Goal: Find specific page/section: Find specific page/section

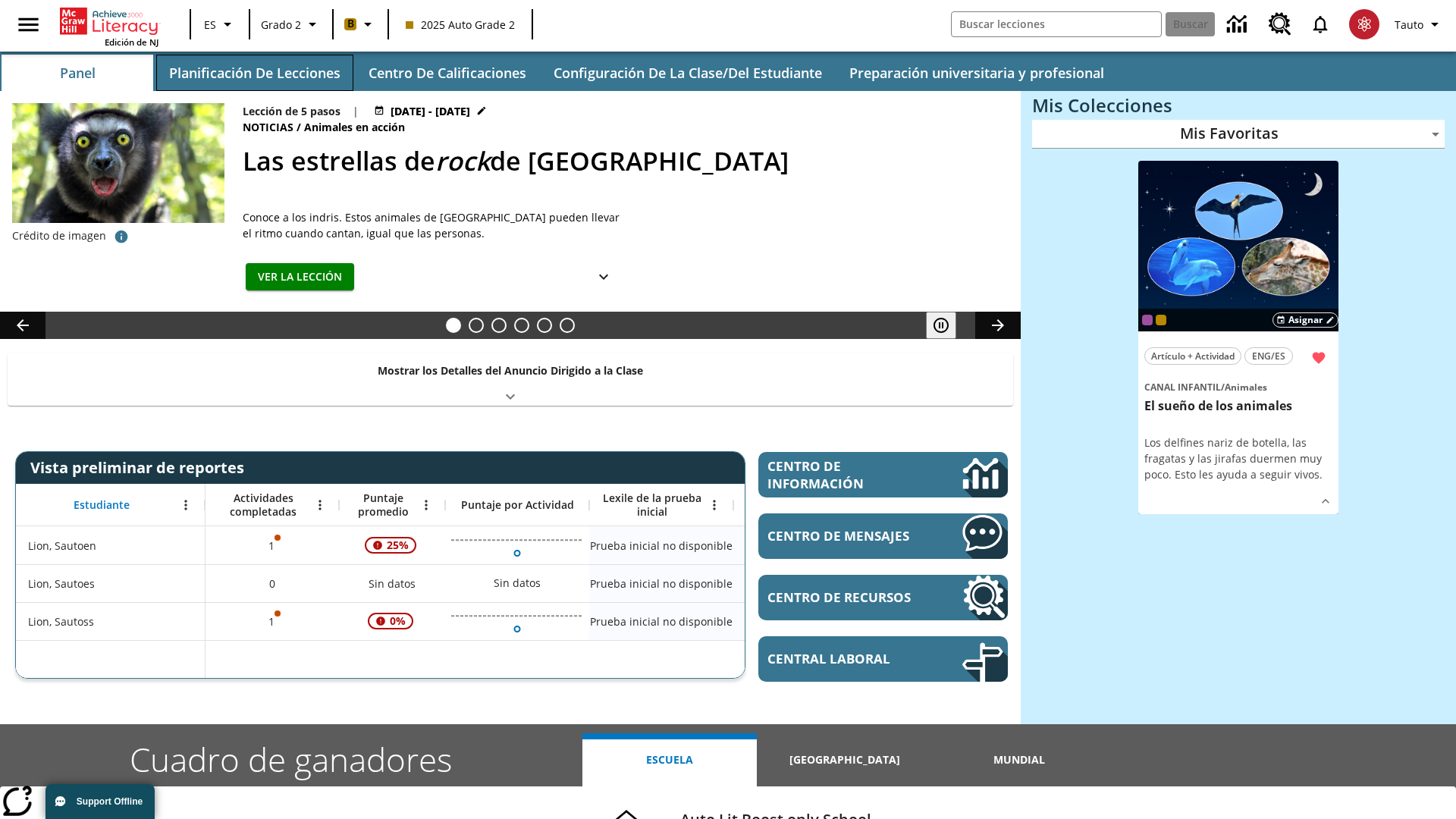
click at [254, 73] on button "Planificación de lecciones" at bounding box center [255, 72] width 197 height 36
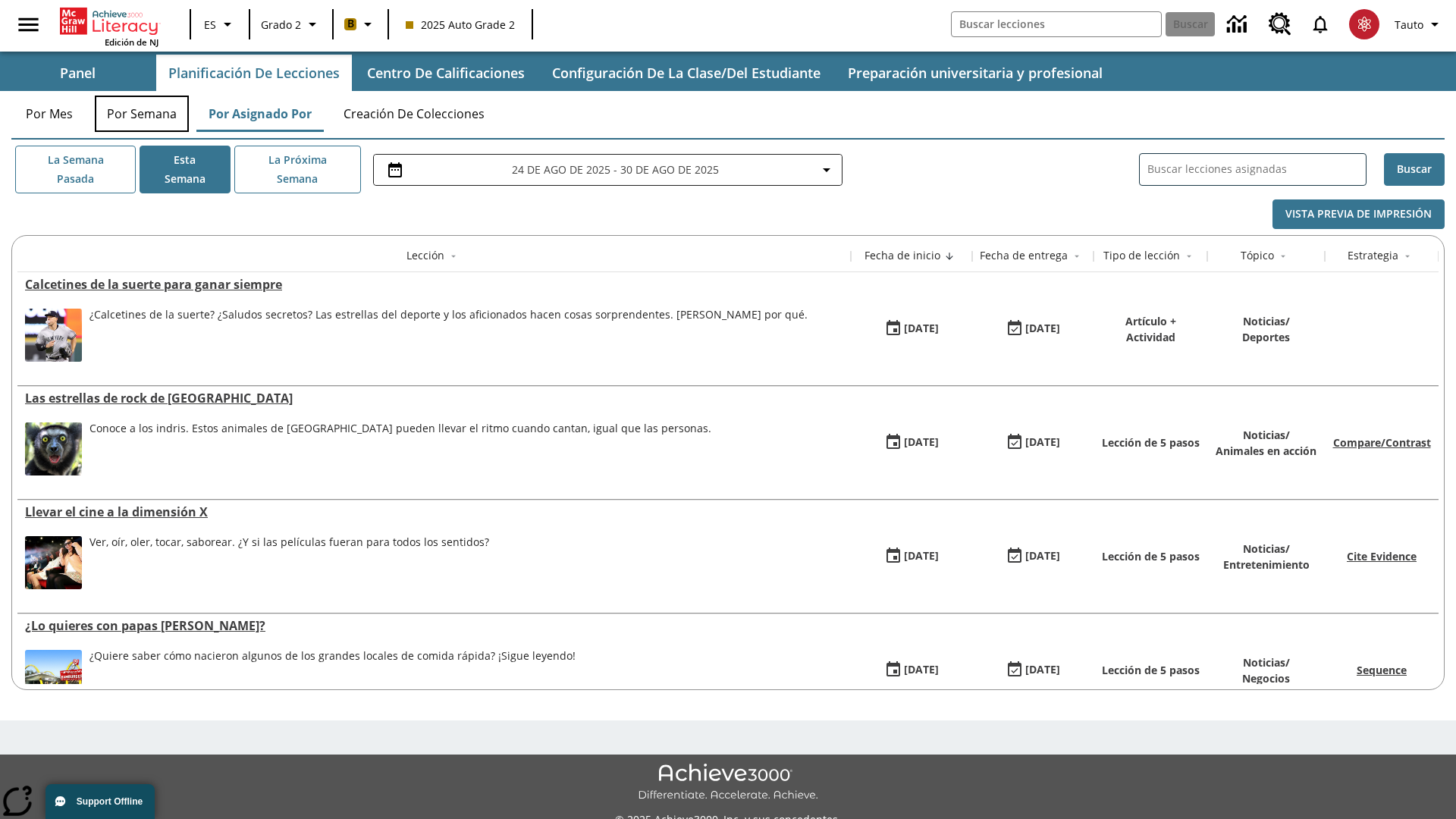
click at [142, 114] on button "Por semana" at bounding box center [142, 114] width 94 height 36
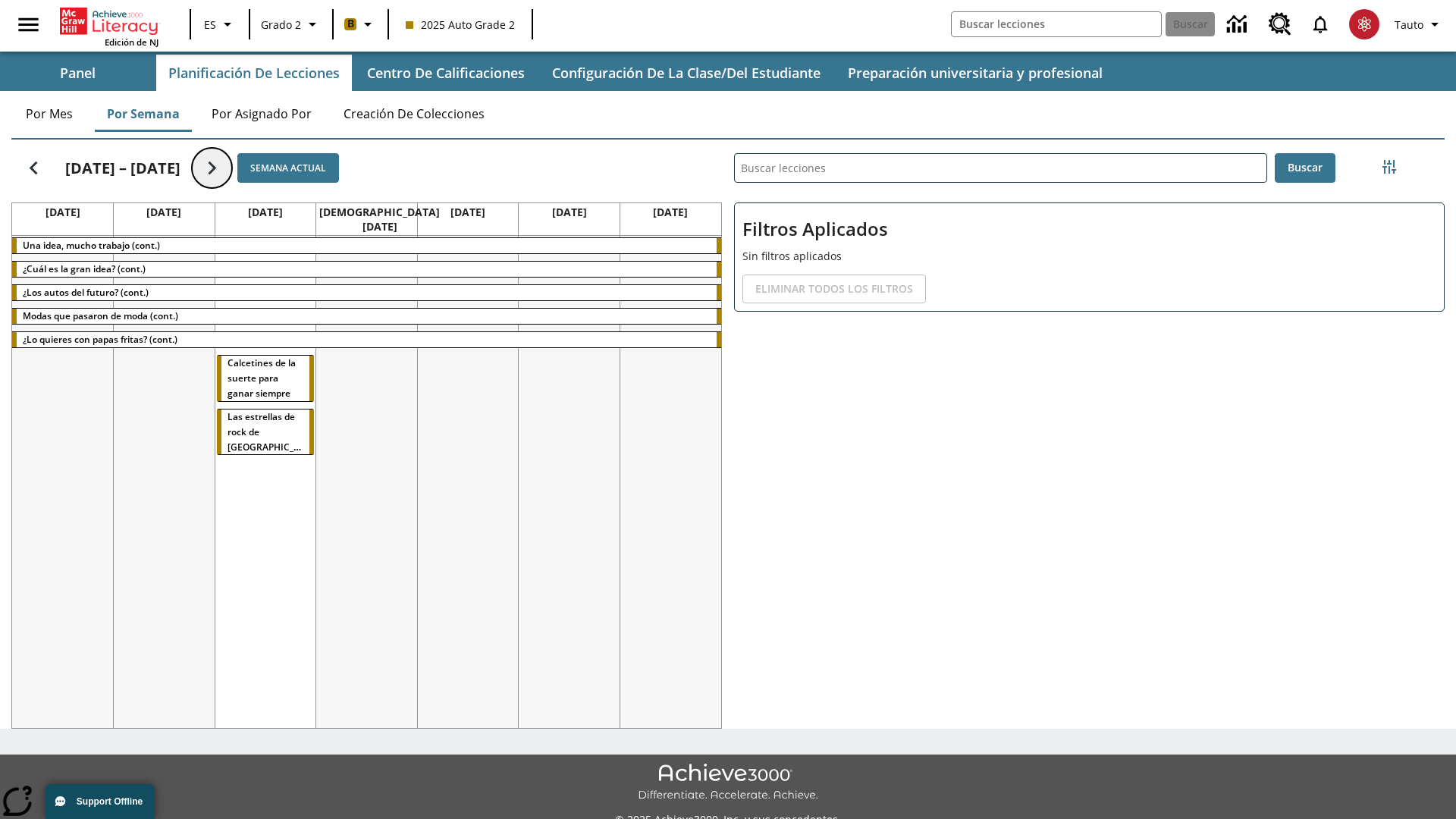
click at [212, 168] on icon "Seguir" at bounding box center [212, 168] width 27 height 27
click at [203, 168] on icon "Seguir" at bounding box center [212, 168] width 27 height 27
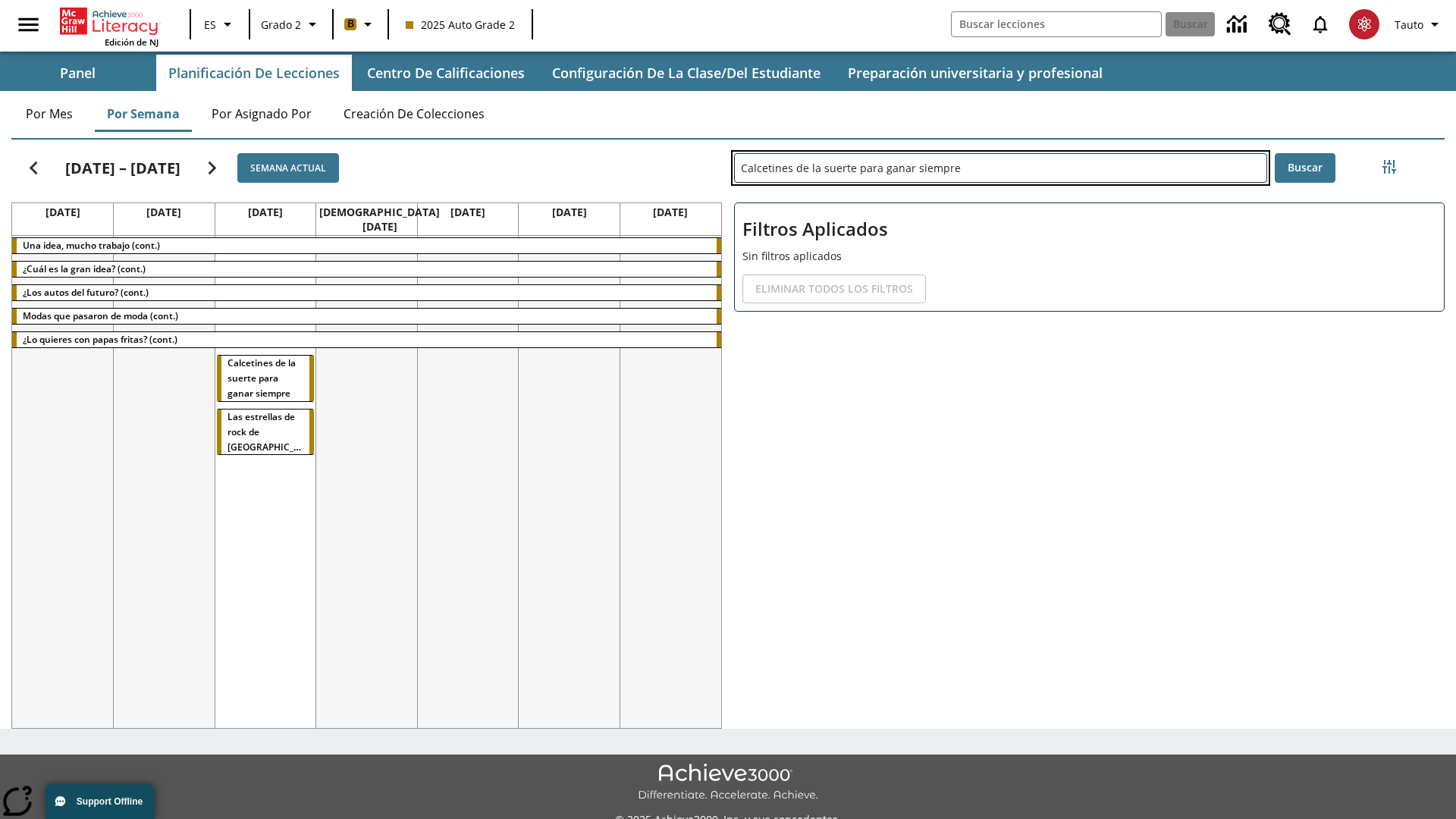
type input "Calcetines de la suerte para ganar siempre"
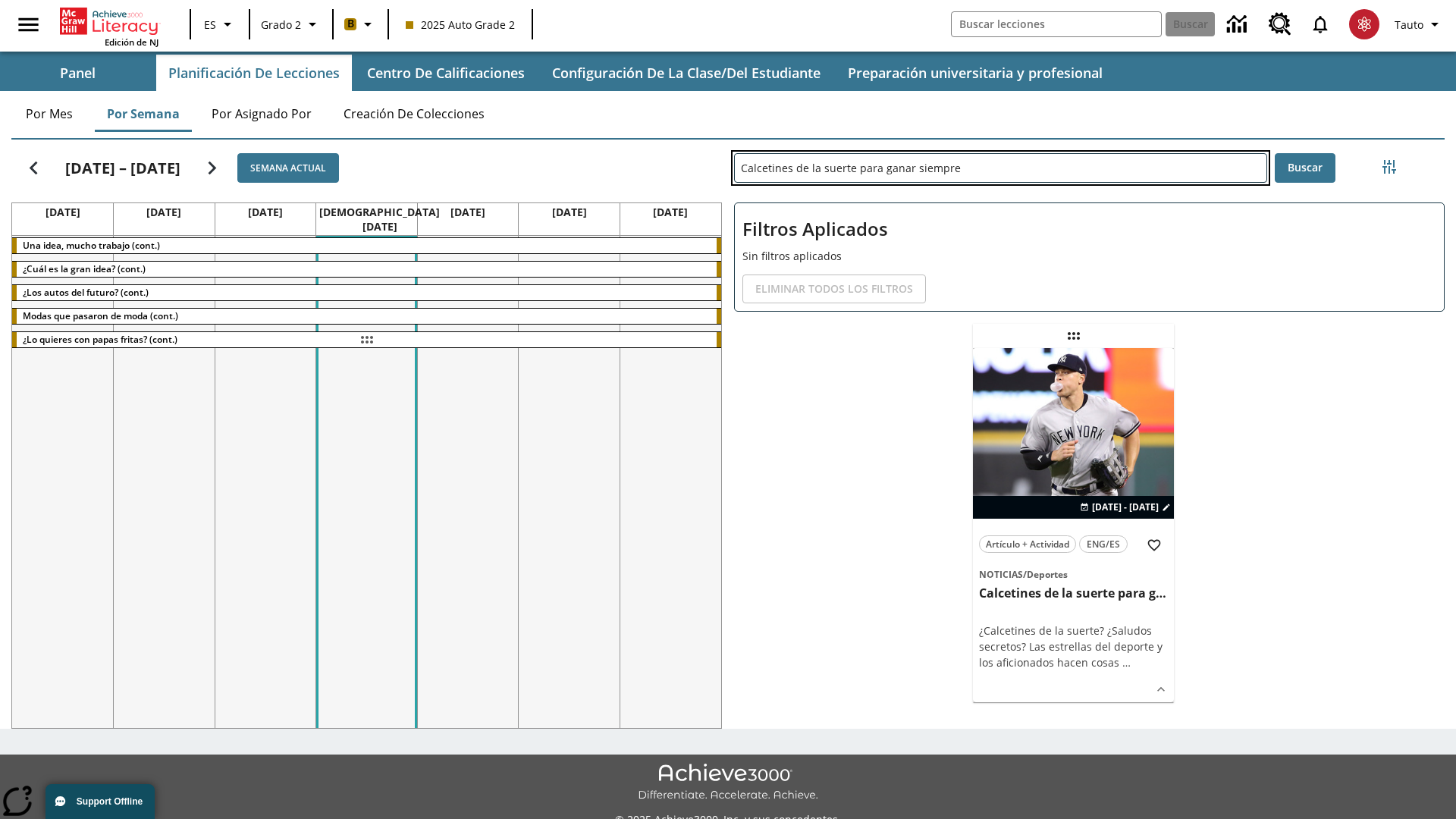
drag, startPoint x: 1073, startPoint y: 336, endPoint x: 366, endPoint y: 339, distance: 707.0
click at [366, 339] on div "[DATE] – [DATE] Semana actual [DATE] [DATE] [DATE] [DATE] [DATE] [DATE] [DATE] …" at bounding box center [721, 431] width 1445 height 595
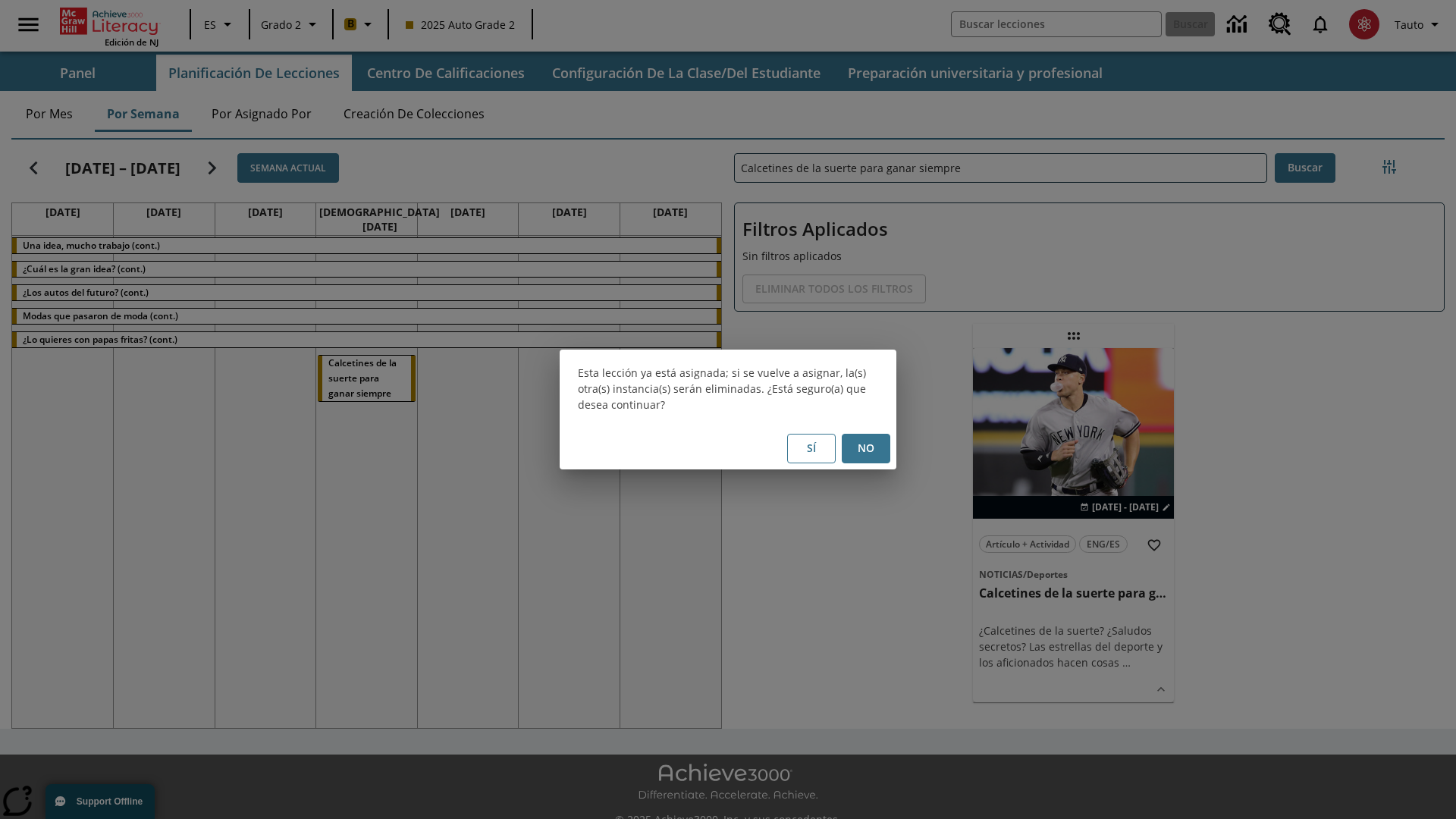
click at [866, 448] on button "No" at bounding box center [866, 448] width 49 height 29
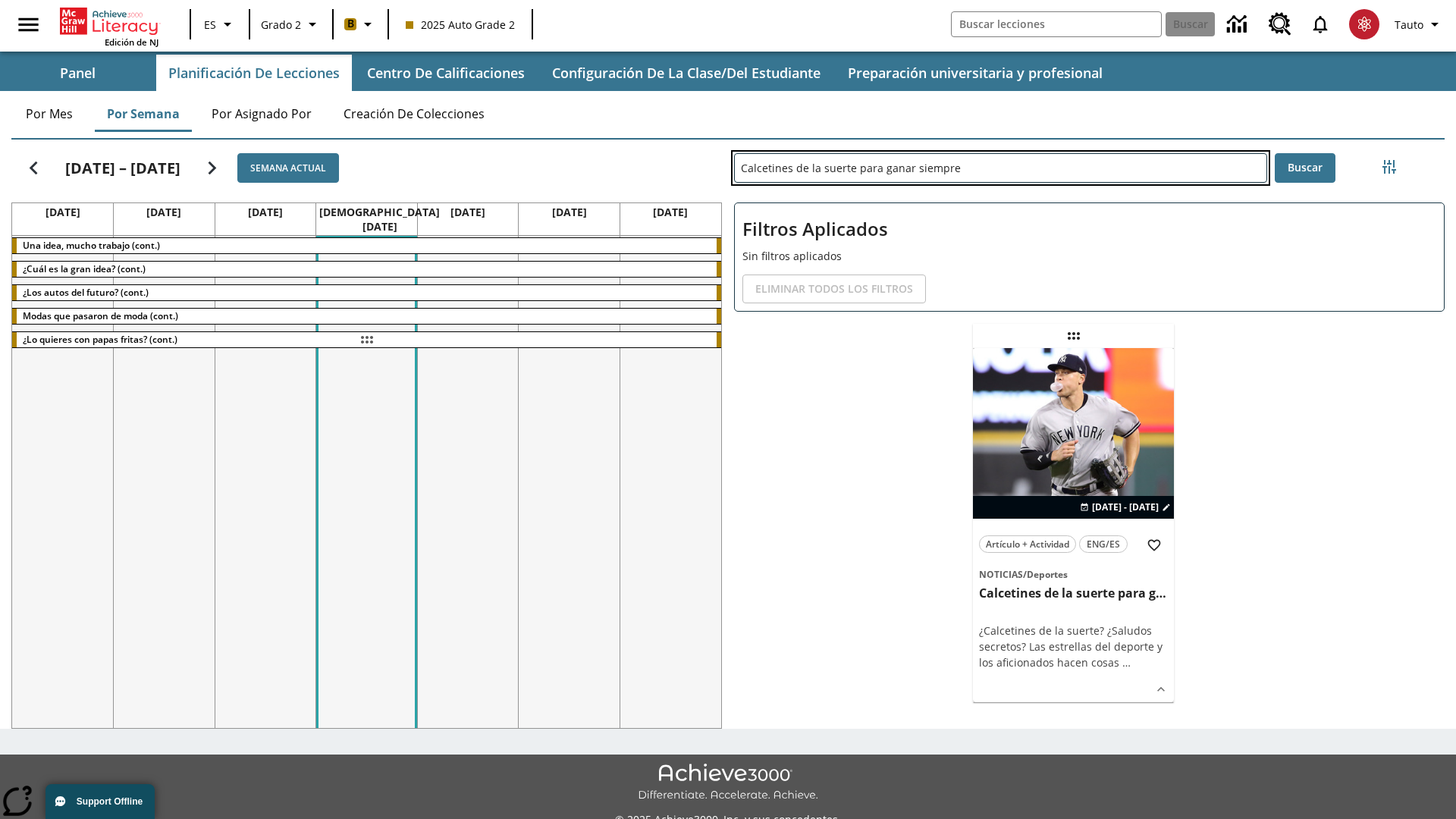
drag, startPoint x: 1073, startPoint y: 336, endPoint x: 366, endPoint y: 339, distance: 707.0
click at [366, 339] on div "[DATE] – [DATE] Semana actual [DATE] [DATE] [DATE] [DATE] [DATE] [DATE] [DATE] …" at bounding box center [721, 431] width 1445 height 595
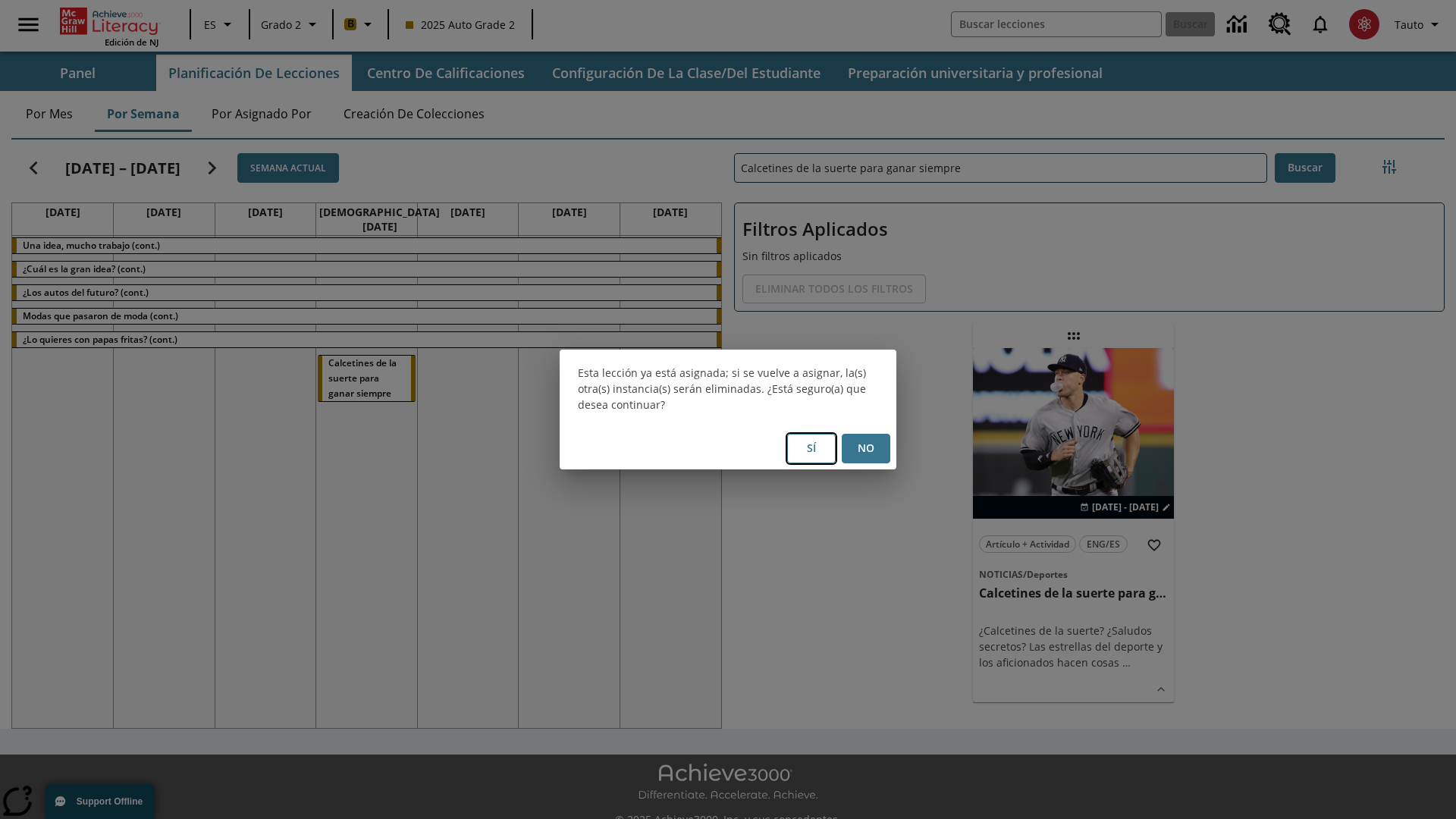
click at [811, 448] on button "Sí" at bounding box center [811, 448] width 49 height 29
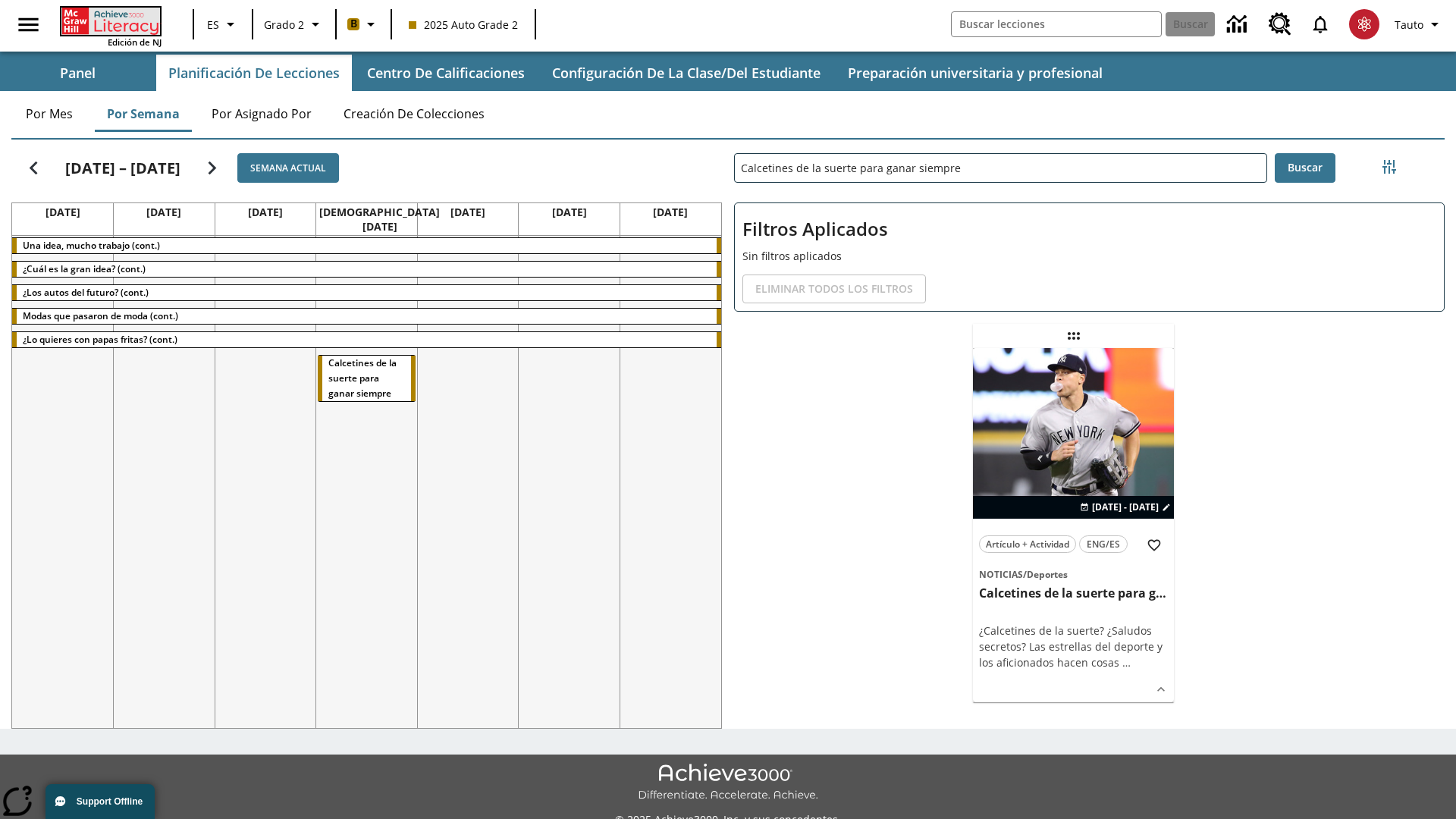
click at [109, 20] on icon "Portada" at bounding box center [112, 21] width 101 height 28
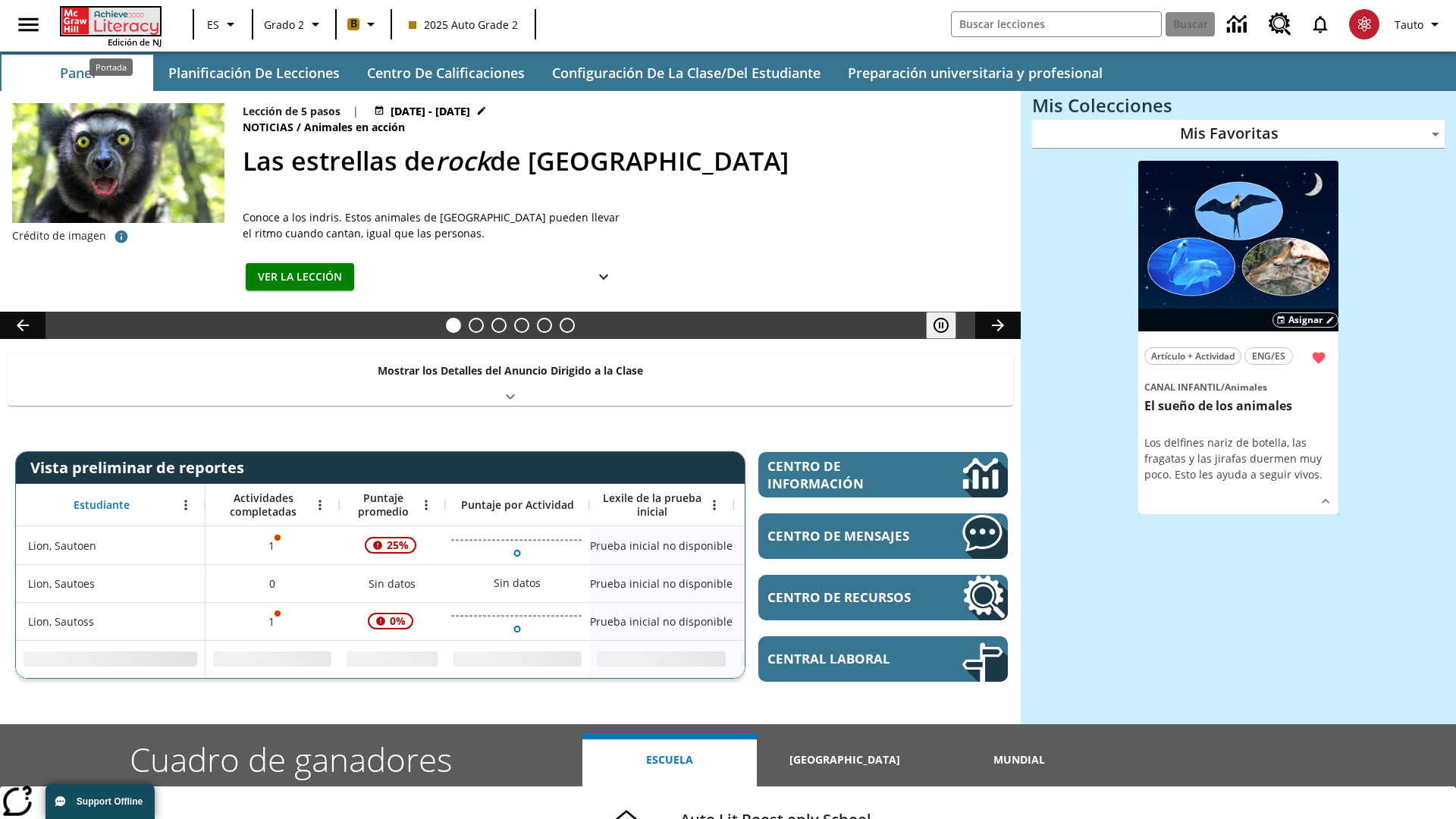
type input "-1"
click at [254, 73] on button "Planificación de lecciones" at bounding box center [255, 72] width 197 height 36
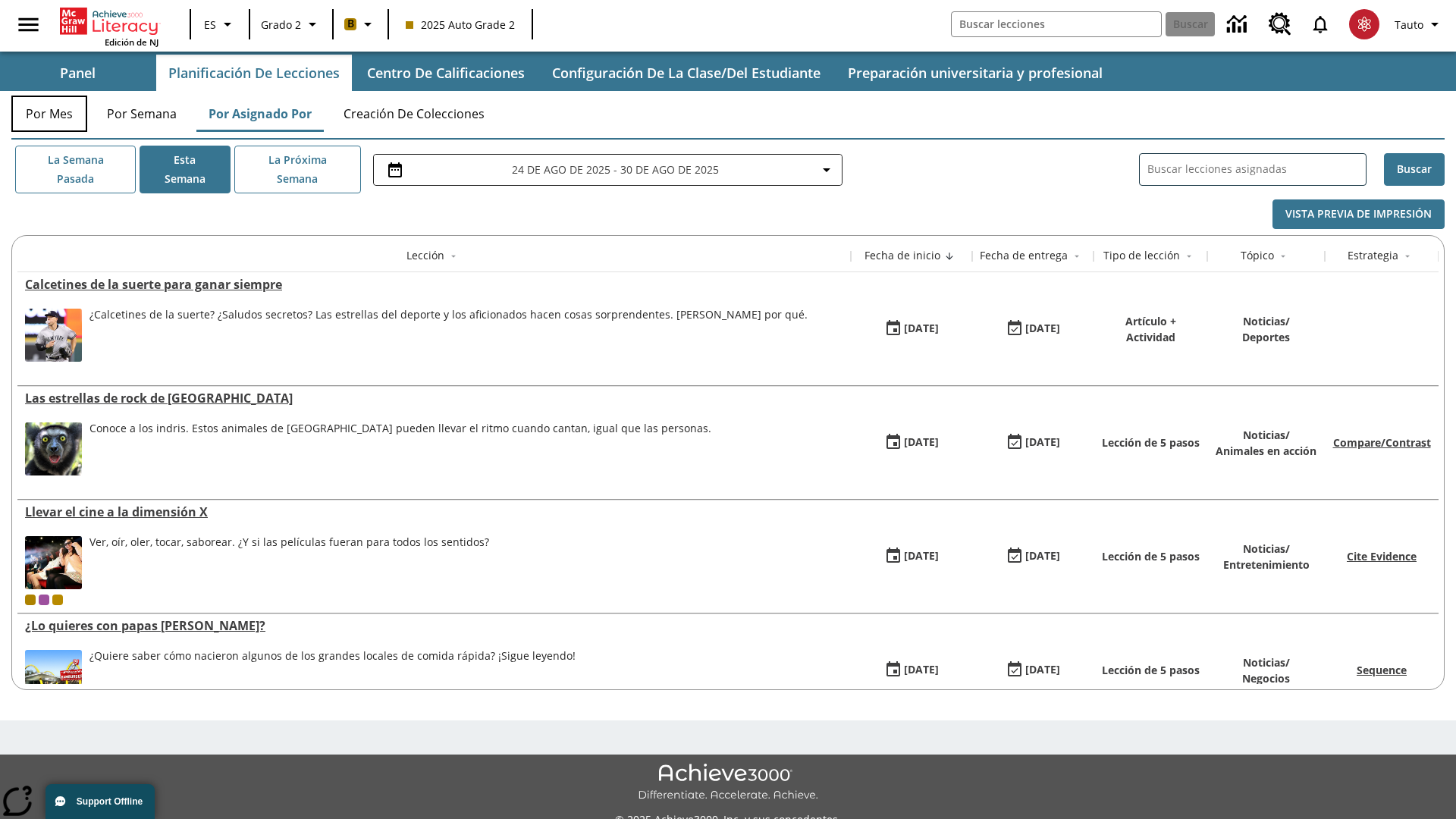
click at [49, 114] on button "Por mes" at bounding box center [49, 114] width 76 height 36
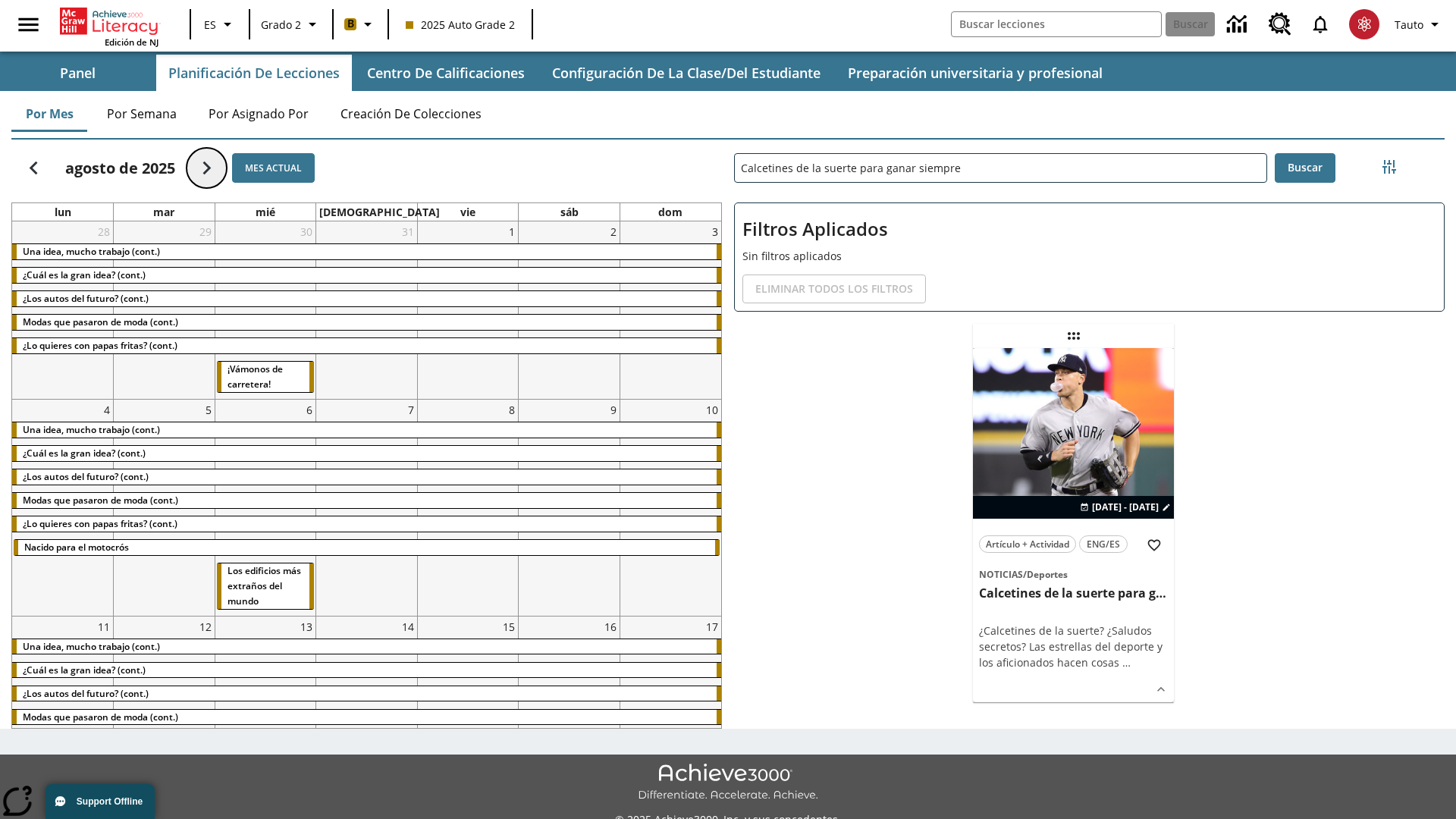
click at [206, 168] on icon "Seguir" at bounding box center [207, 168] width 27 height 27
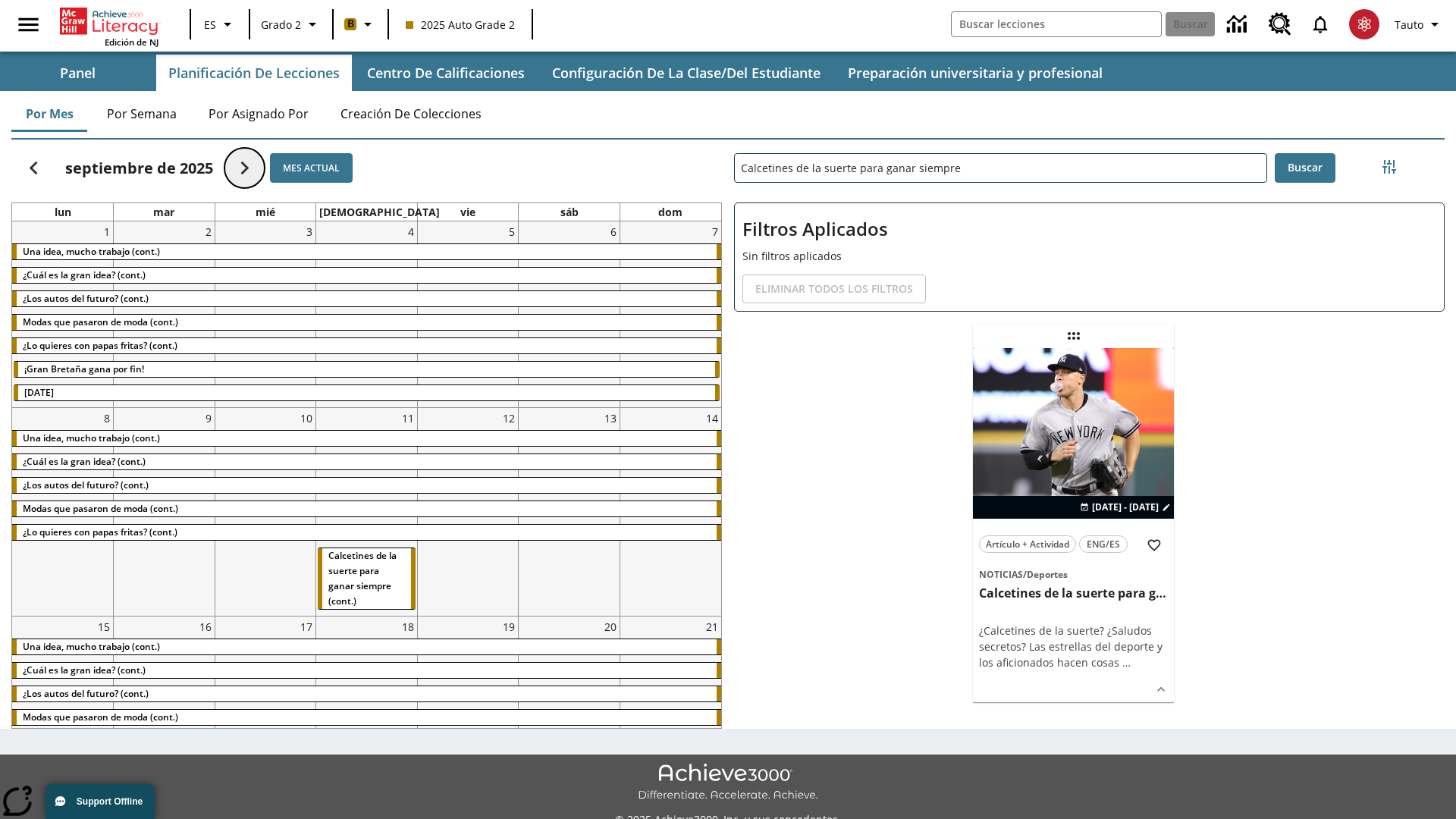
click at [244, 168] on icon "Seguir" at bounding box center [244, 168] width 27 height 27
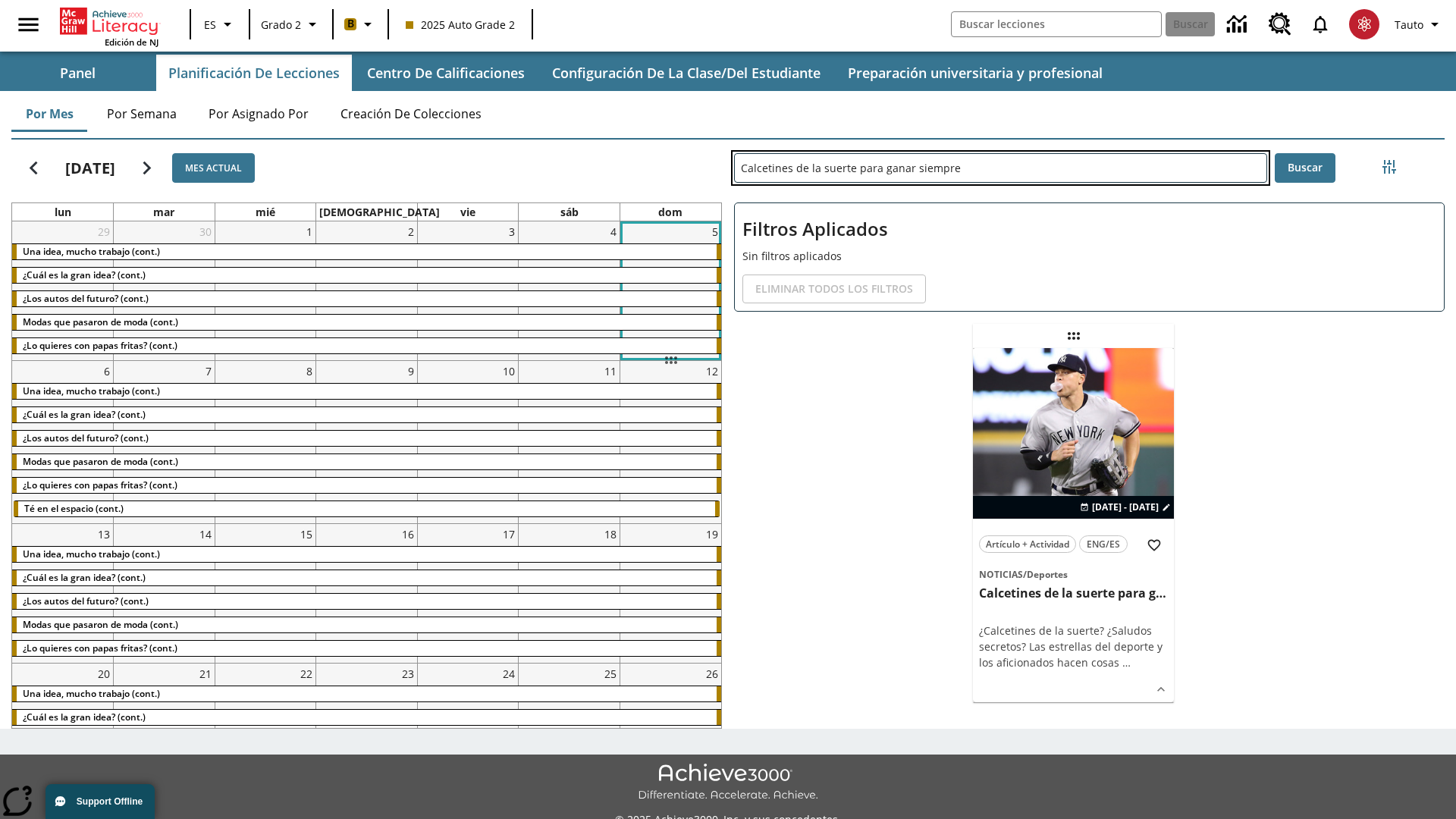
drag, startPoint x: 1073, startPoint y: 336, endPoint x: 671, endPoint y: 360, distance: 402.7
click at [671, 360] on div "[DATE] Mes actual lun mar mié jue vie sáb dom 29 Una idea, mucho trabajo (cont.…" at bounding box center [721, 431] width 1445 height 595
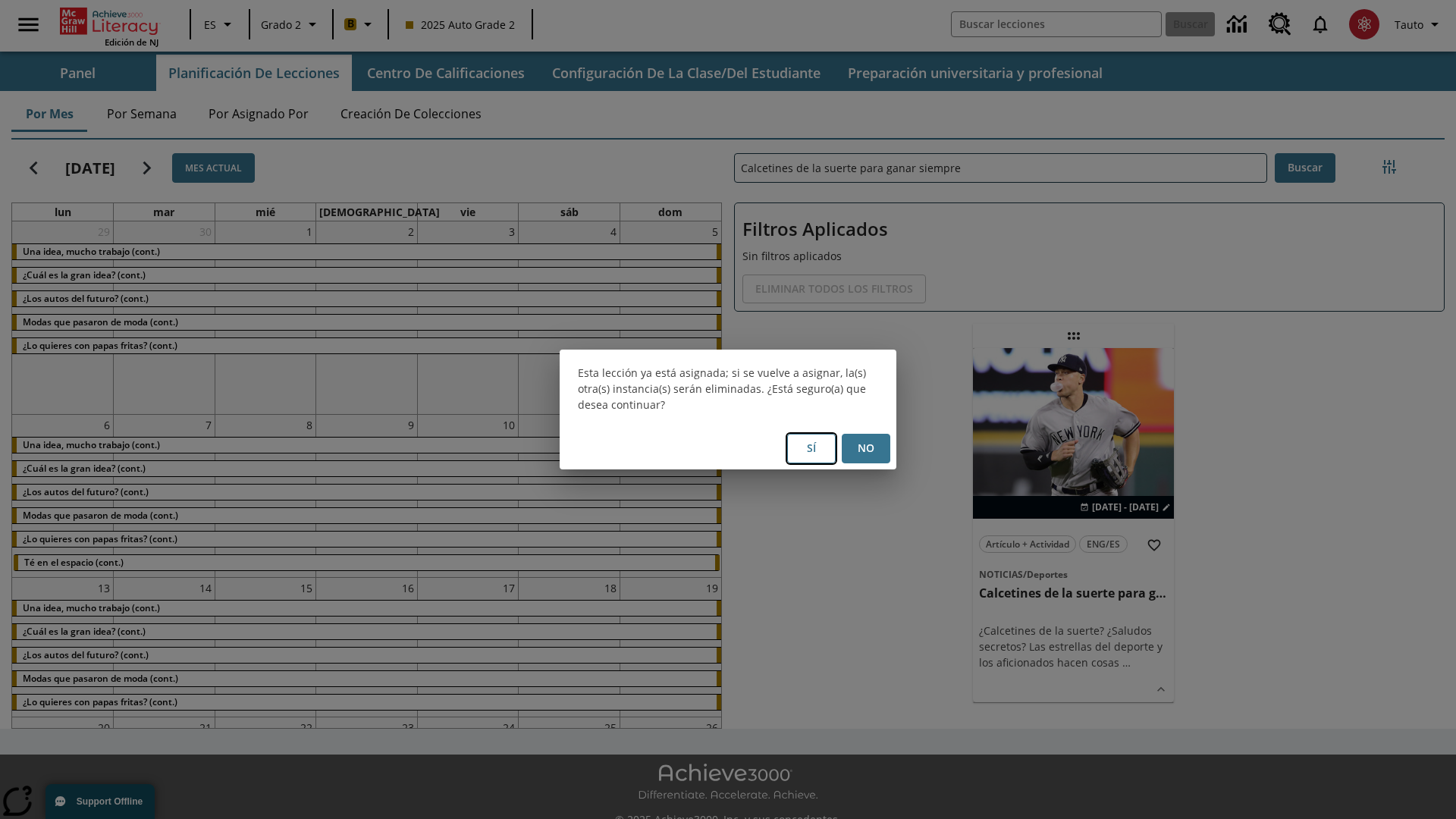
click at [811, 448] on button "Sí" at bounding box center [811, 448] width 49 height 29
